Goal: Task Accomplishment & Management: Use online tool/utility

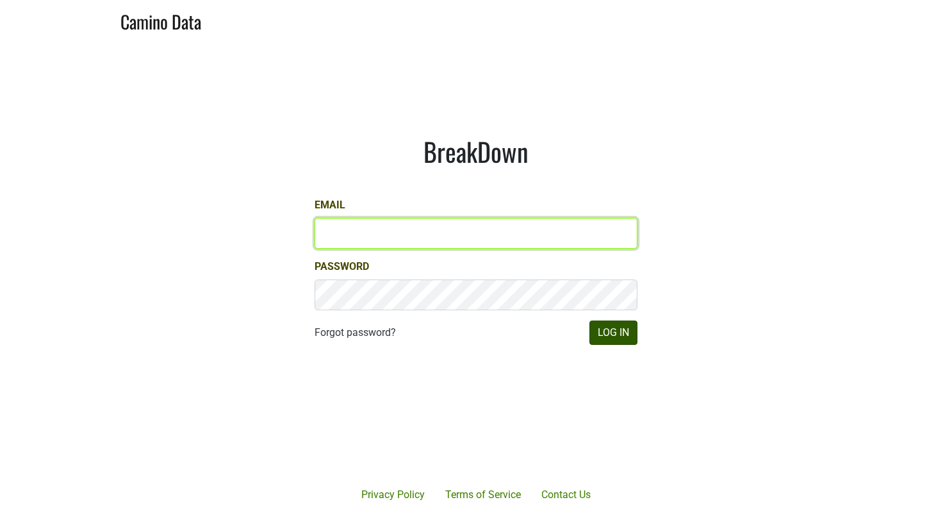
type input "[EMAIL_ADDRESS][DOMAIN_NAME]"
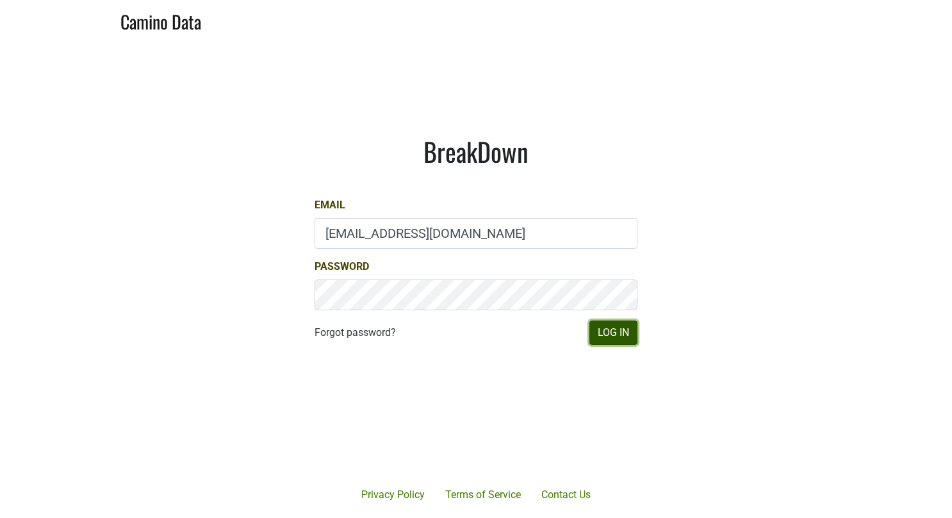
click at [615, 333] on button "Log In" at bounding box center [614, 332] width 48 height 24
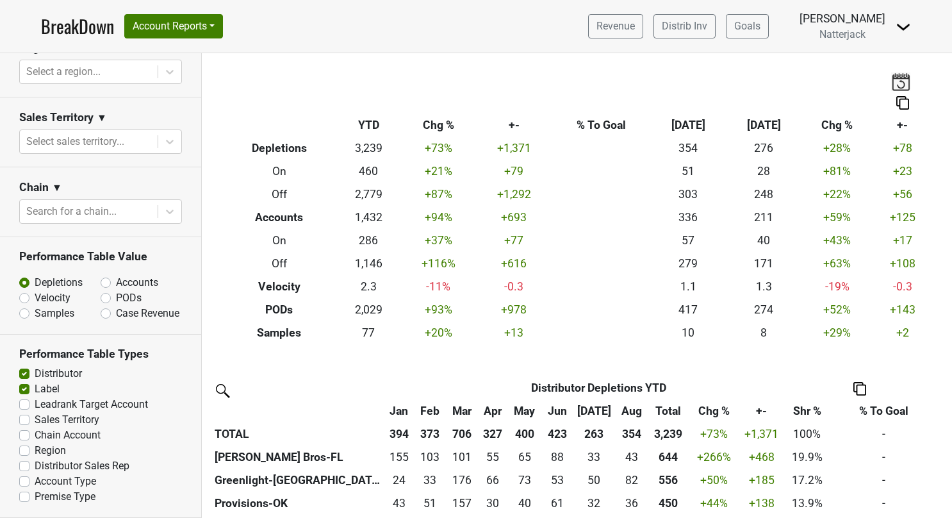
scroll to position [494, 0]
click at [35, 423] on label "Sales Territory" at bounding box center [67, 419] width 65 height 15
click at [24, 423] on input "Sales Territory" at bounding box center [24, 418] width 10 height 13
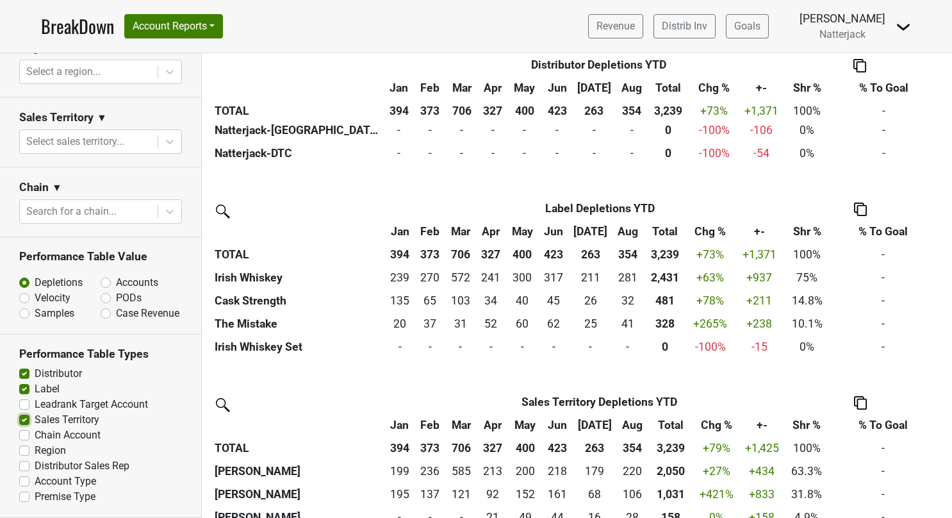
scroll to position [693, 0]
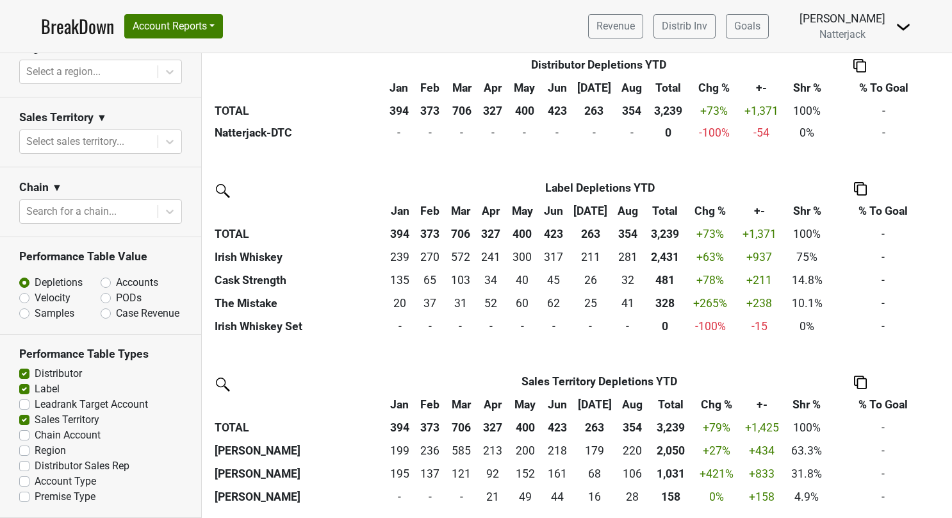
click at [35, 420] on label "Sales Territory" at bounding box center [67, 419] width 65 height 15
click at [24, 420] on input "Sales Territory" at bounding box center [24, 418] width 10 height 13
checkbox input "false"
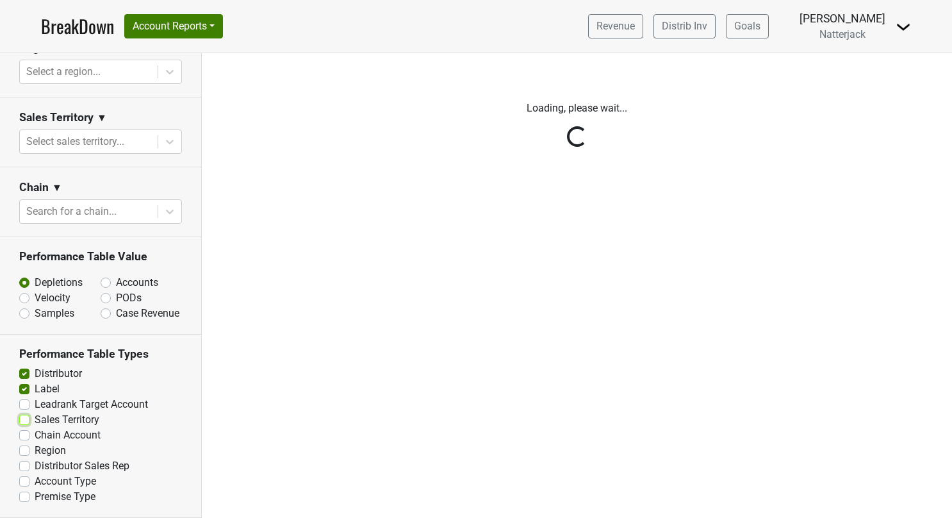
scroll to position [0, 0]
